Goal: Navigation & Orientation: Find specific page/section

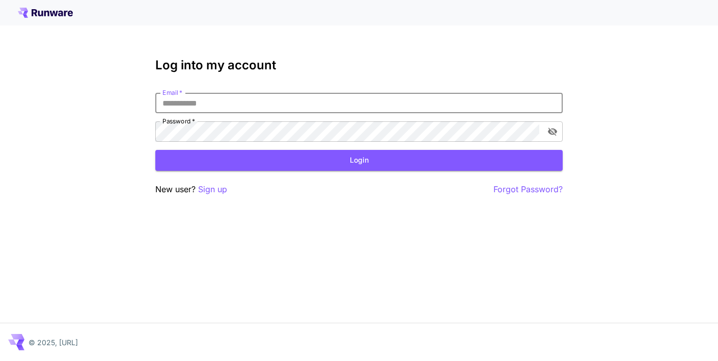
click at [177, 107] on input "Email   *" at bounding box center [358, 103] width 407 height 20
type input "**********"
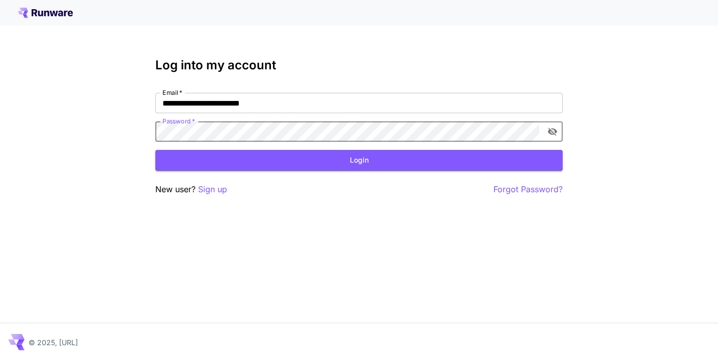
click button "Login" at bounding box center [358, 160] width 407 height 21
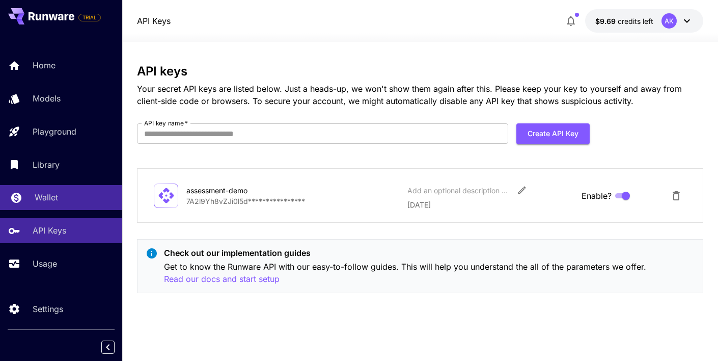
click at [46, 203] on p "Wallet" at bounding box center [46, 197] width 23 height 12
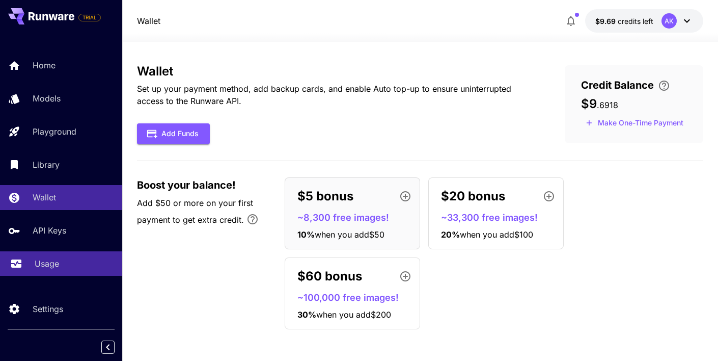
click at [50, 263] on p "Usage" at bounding box center [47, 263] width 24 height 12
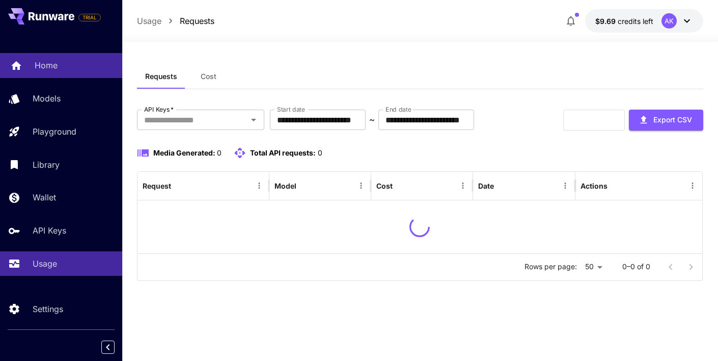
click at [48, 72] on link "Home" at bounding box center [61, 65] width 122 height 25
